Goal: Obtain resource: Obtain resource

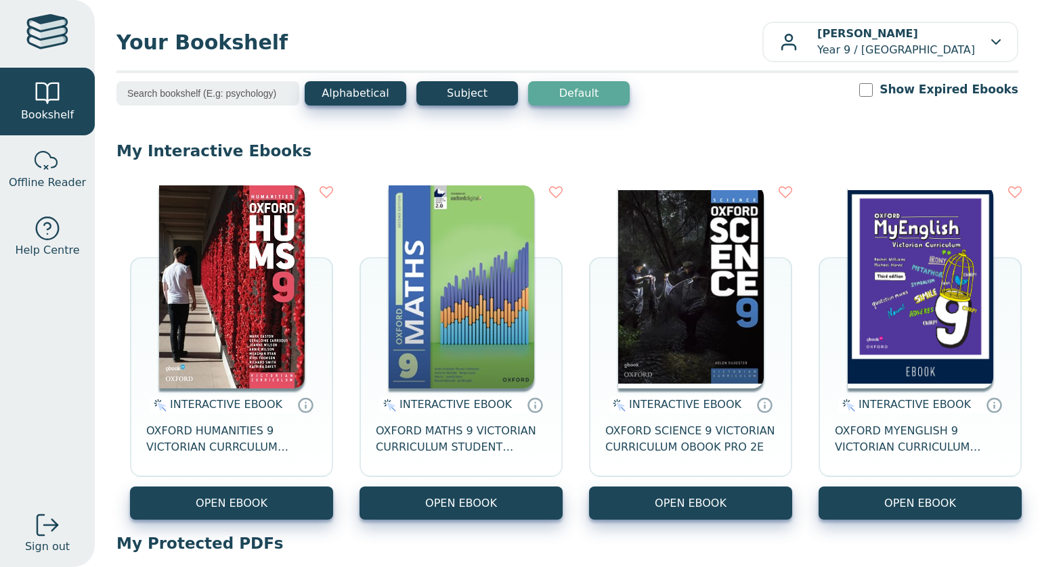
click at [488, 309] on img at bounding box center [462, 287] width 146 height 203
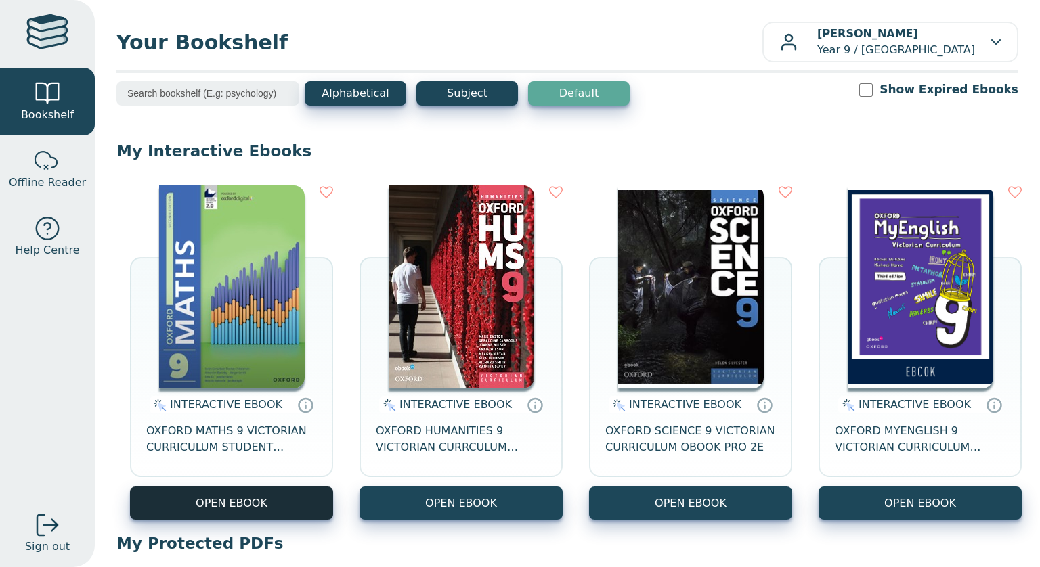
click at [276, 508] on button "OPEN EBOOK" at bounding box center [231, 503] width 203 height 33
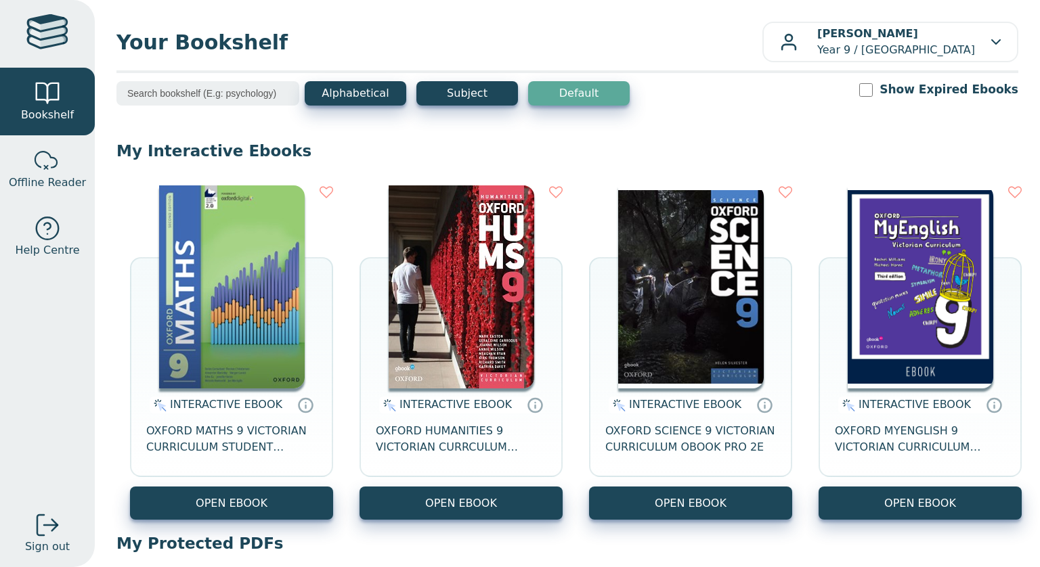
click at [179, 223] on img at bounding box center [232, 287] width 146 height 203
